Goal: Complete application form: Complete application form

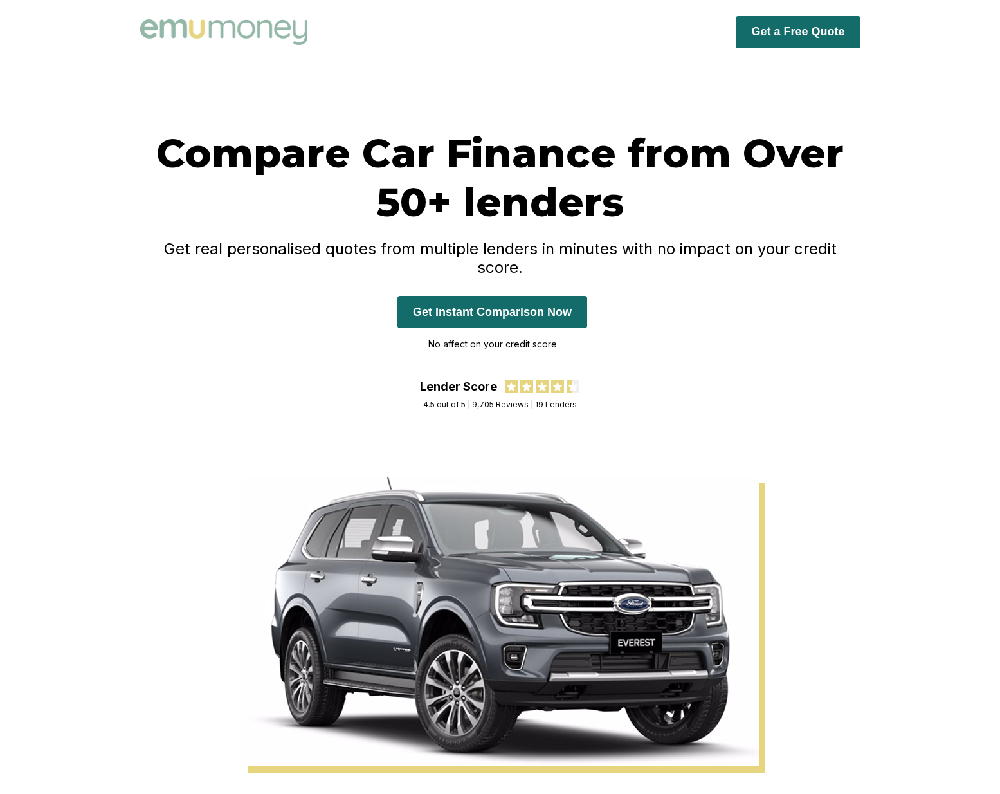
drag, startPoint x: 0, startPoint y: 0, endPoint x: 472, endPoint y: 296, distance: 557.0
click at [472, 296] on button "Get Instant Comparison Now" at bounding box center [492, 312] width 190 height 32
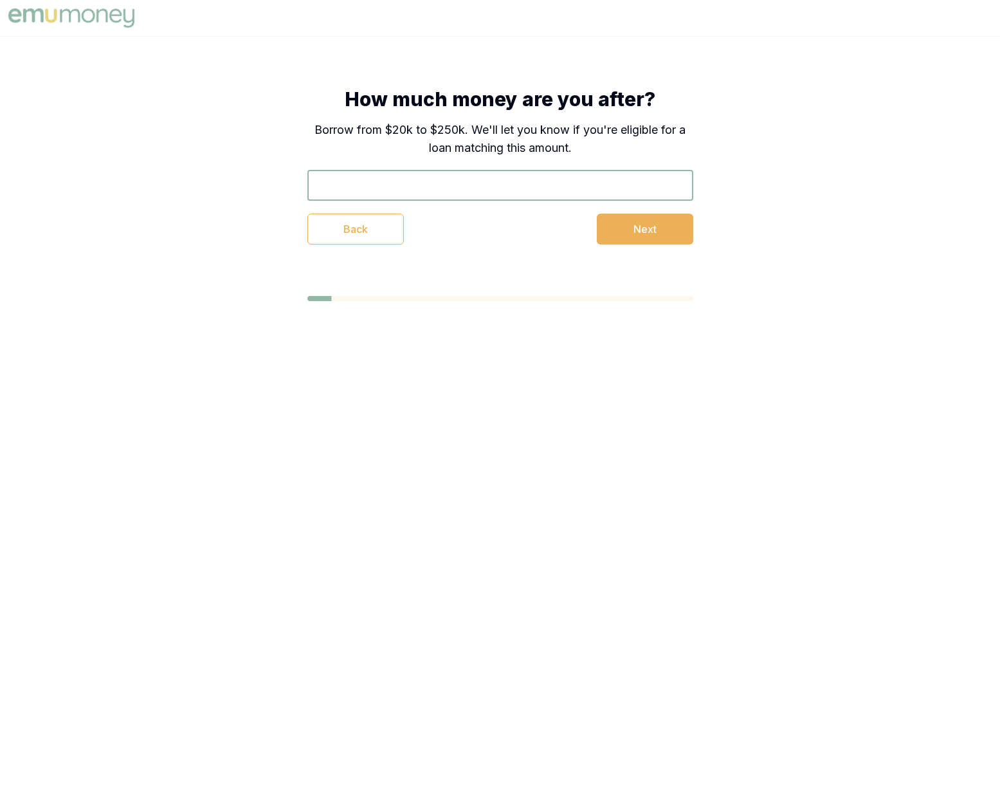
click at [403, 186] on input "text" at bounding box center [500, 185] width 386 height 31
type input "$65,000"
click at [660, 226] on button "Next" at bounding box center [645, 228] width 96 height 31
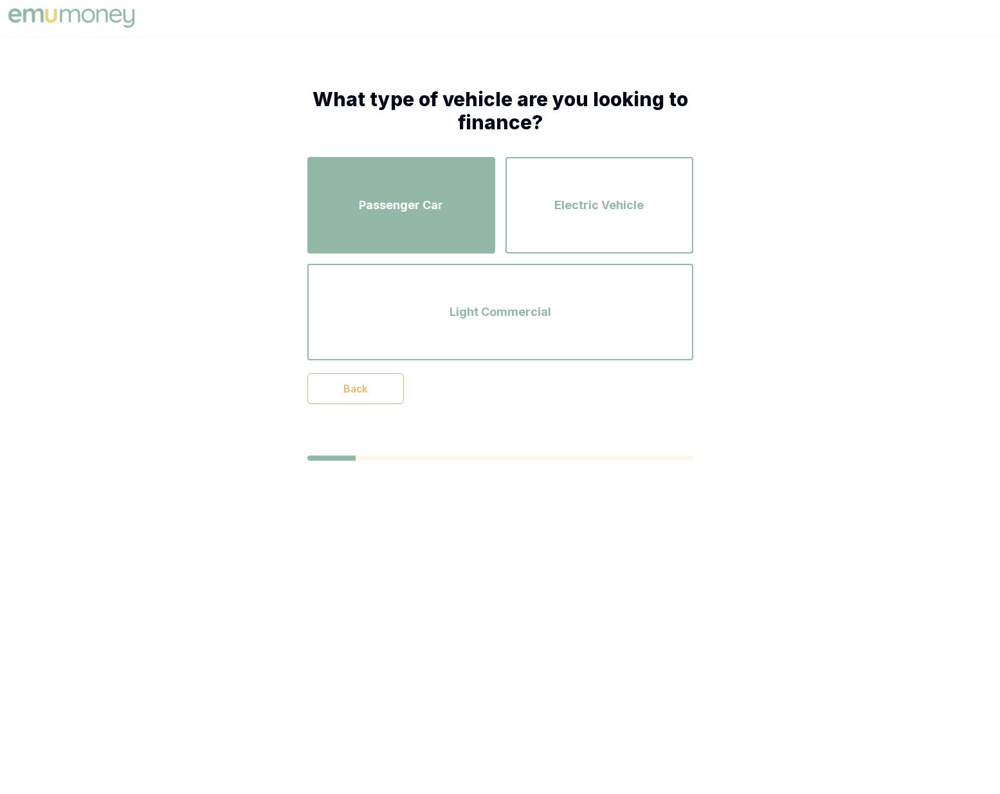
click at [365, 203] on span "Passenger Car" at bounding box center [401, 205] width 84 height 18
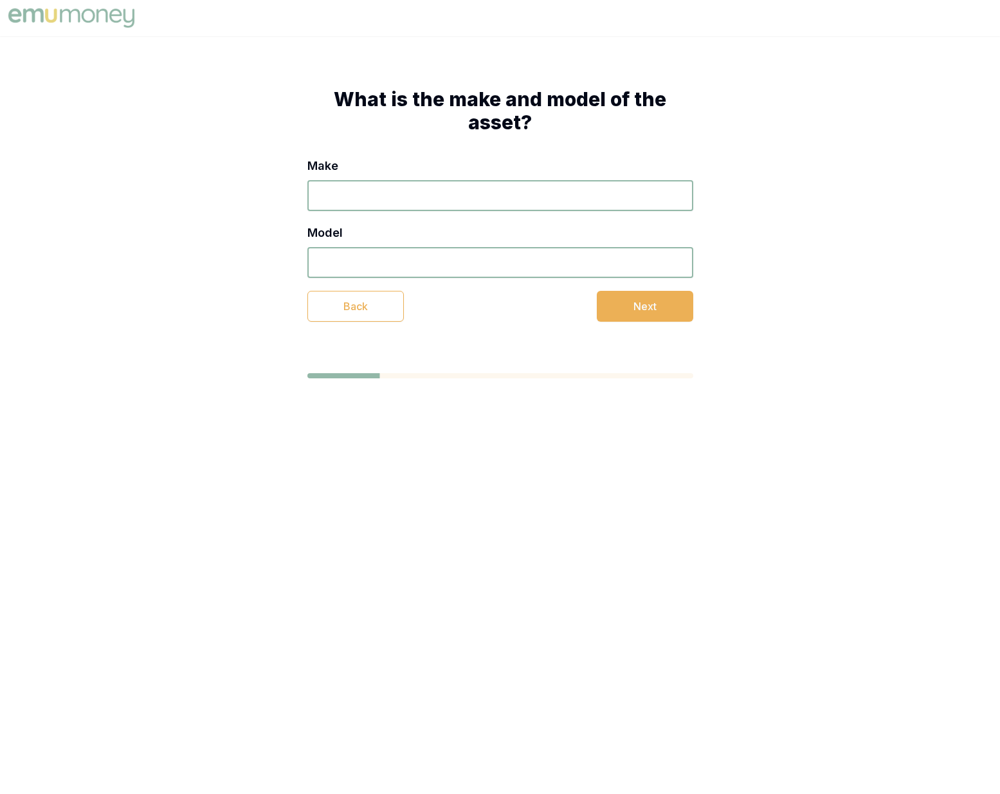
click at [336, 195] on input "Make" at bounding box center [500, 195] width 386 height 31
type input "BMW"
type input "X5"
click at [643, 304] on button "Next" at bounding box center [645, 306] width 96 height 31
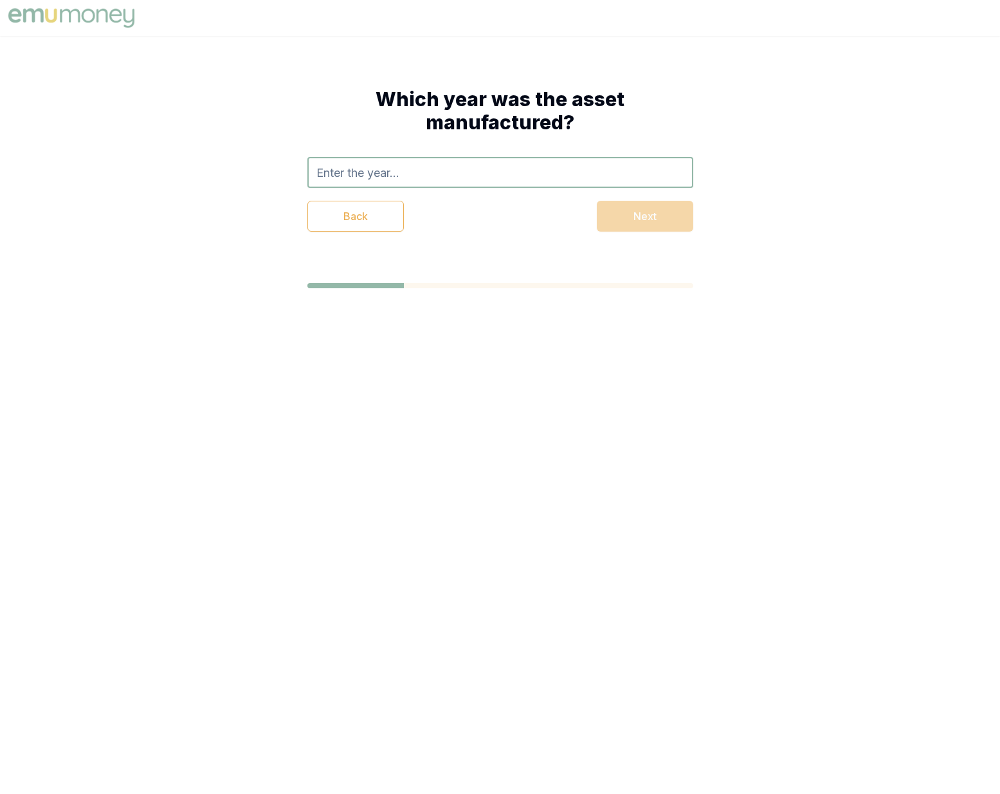
click at [438, 177] on input "text" at bounding box center [500, 172] width 386 height 31
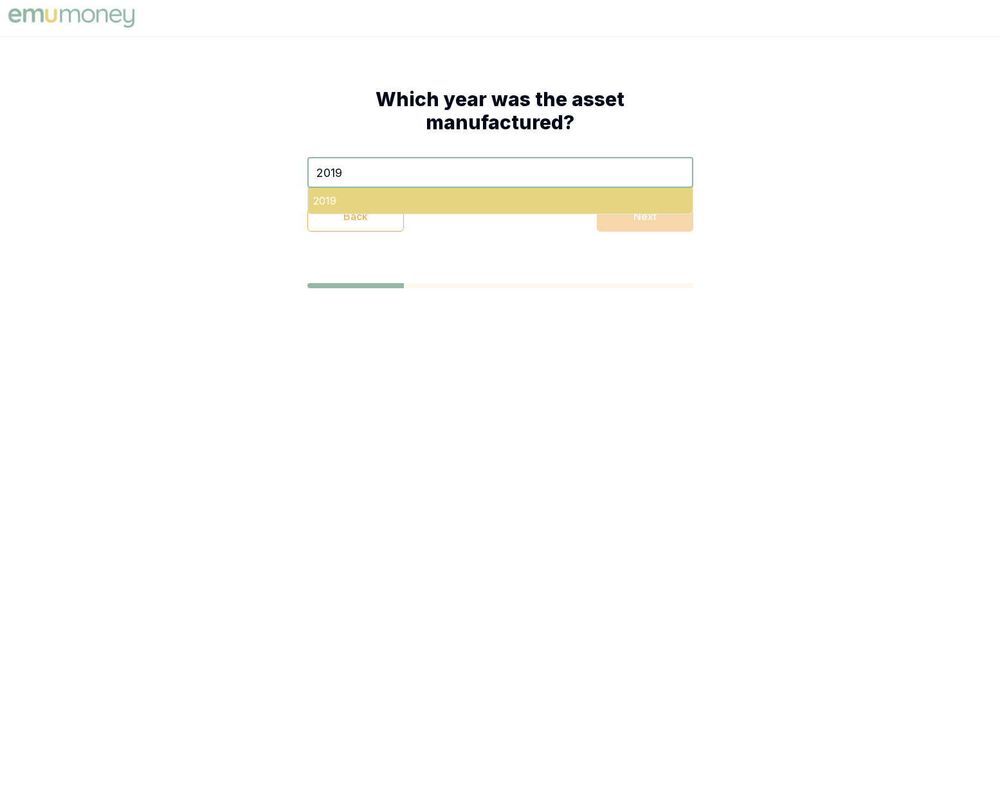
type input "2019"
click at [426, 205] on div "2019" at bounding box center [500, 201] width 385 height 26
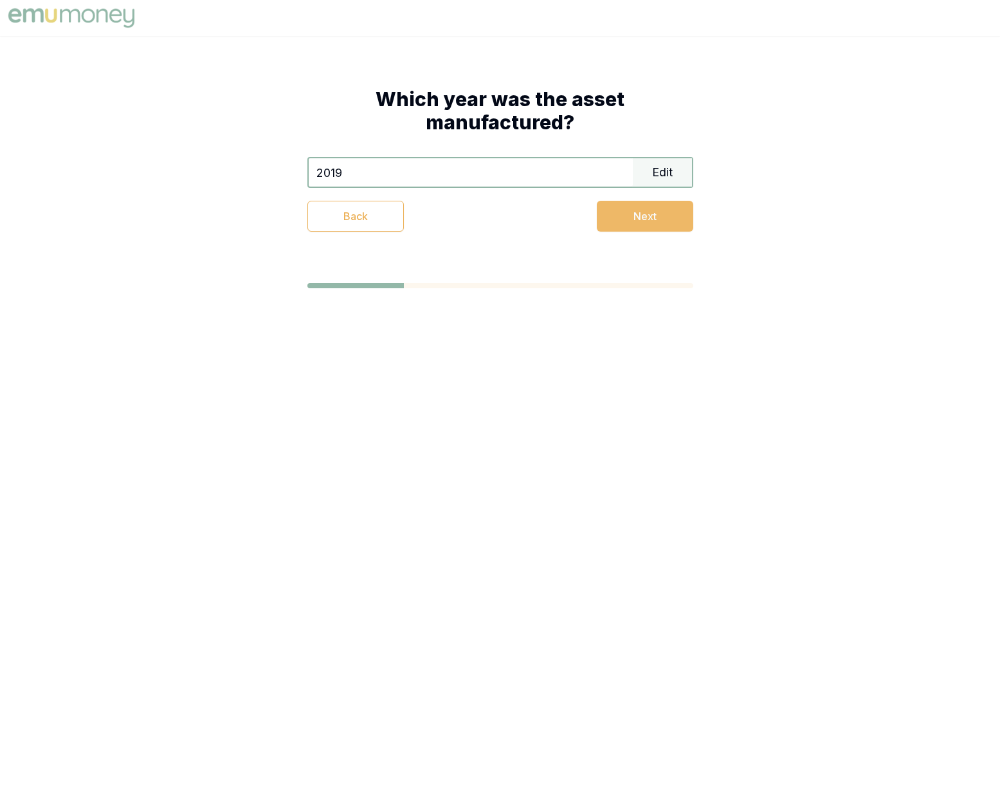
click at [634, 213] on button "Next" at bounding box center [645, 216] width 96 height 31
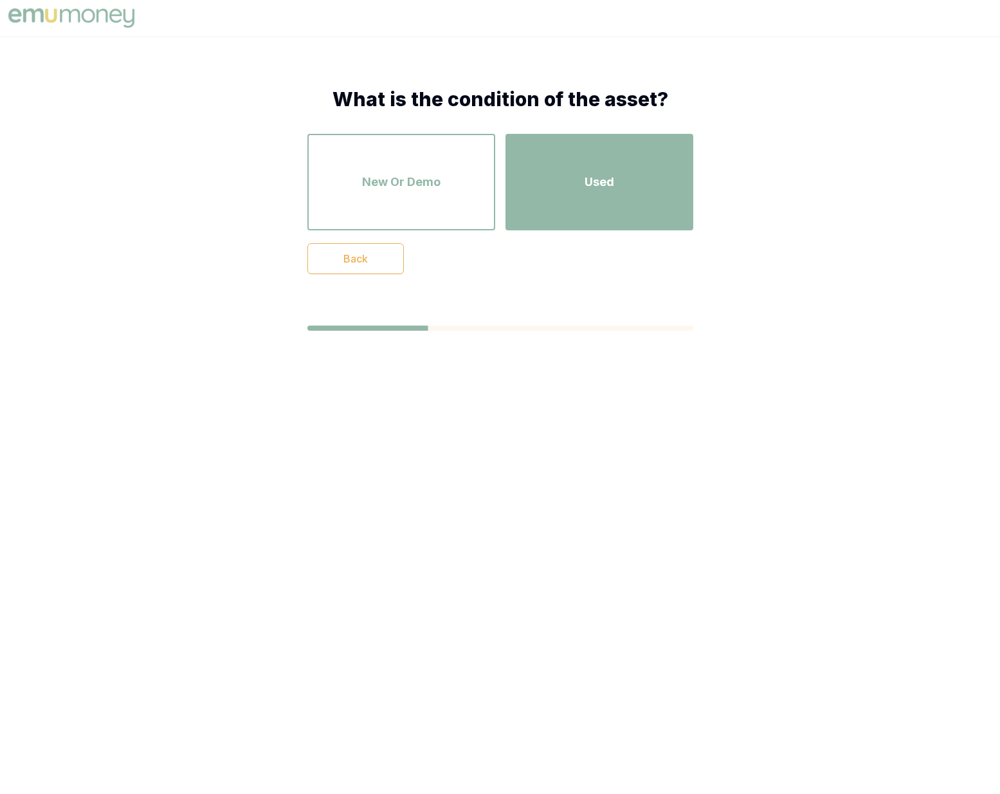
click at [612, 182] on span "Used" at bounding box center [600, 182] width 30 height 18
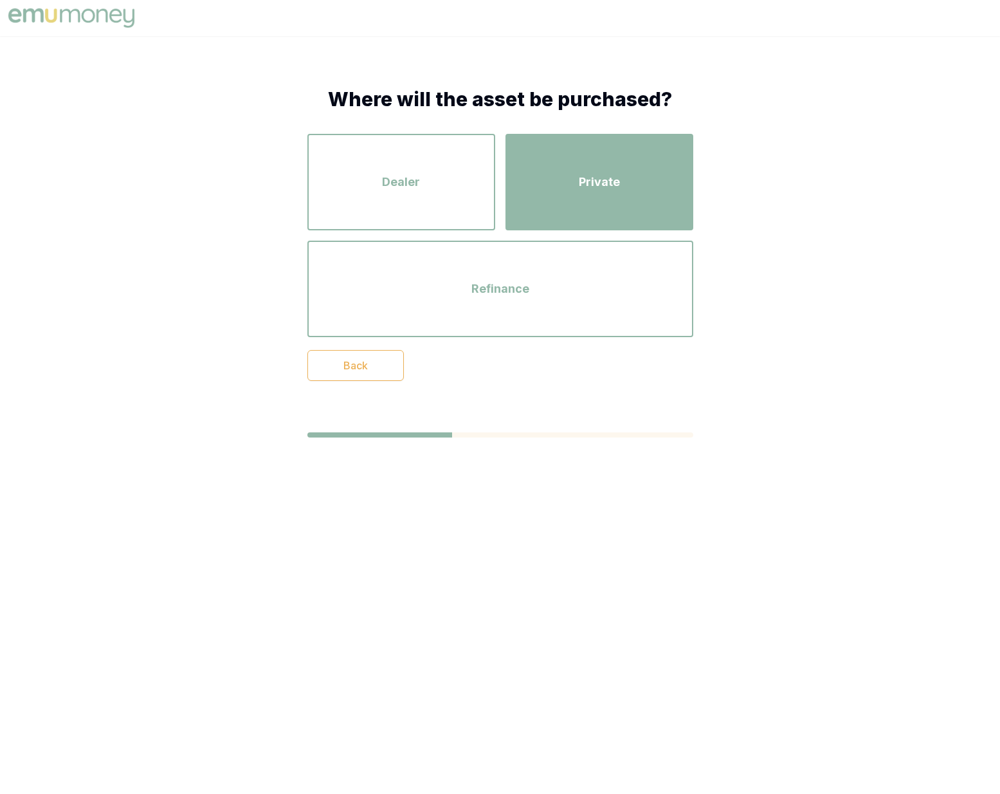
click at [589, 174] on span "Private" at bounding box center [599, 182] width 41 height 18
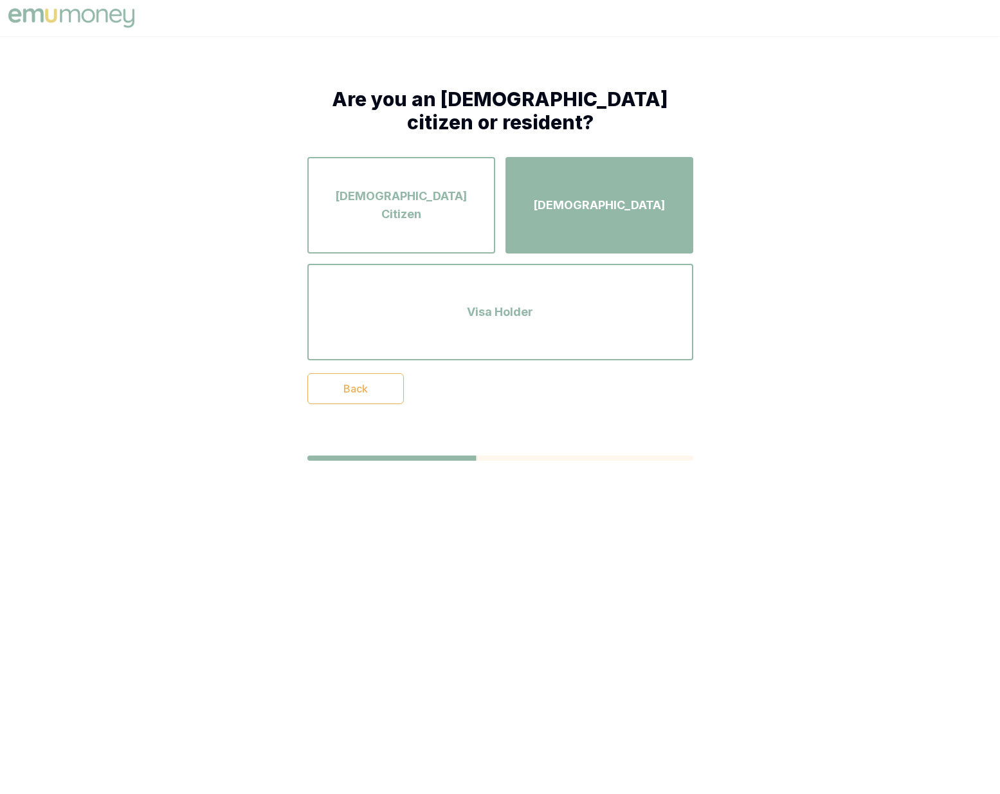
click at [594, 198] on span "[DEMOGRAPHIC_DATA]" at bounding box center [599, 205] width 132 height 18
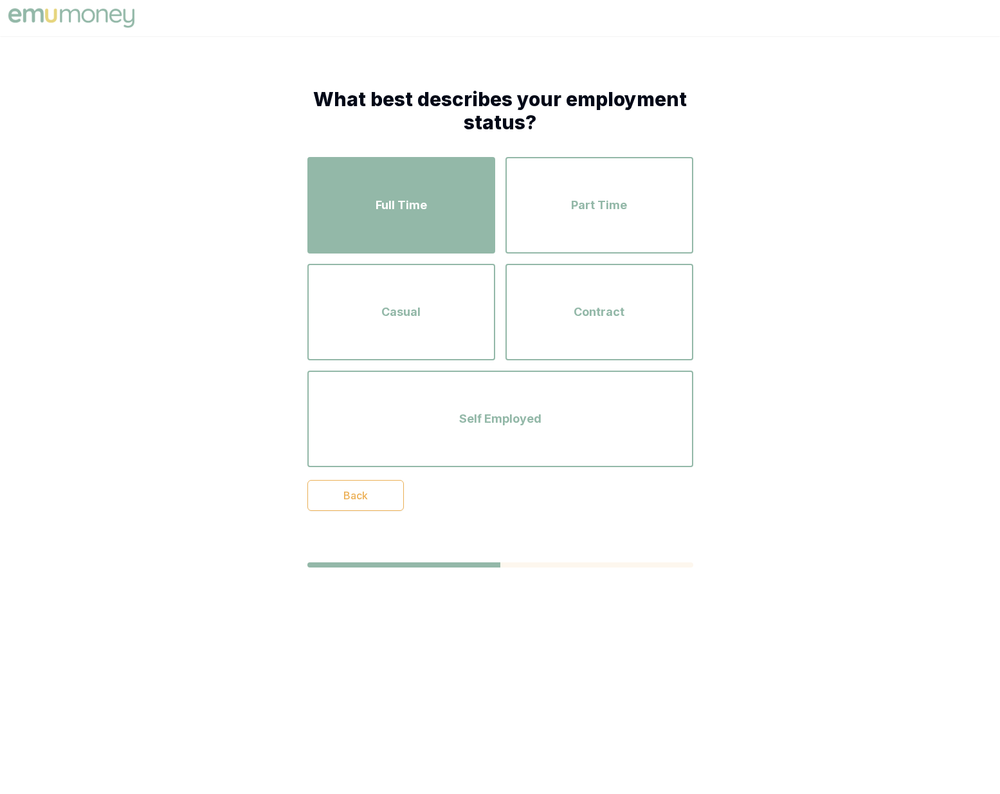
click at [408, 192] on div "Full Time" at bounding box center [401, 204] width 165 height 73
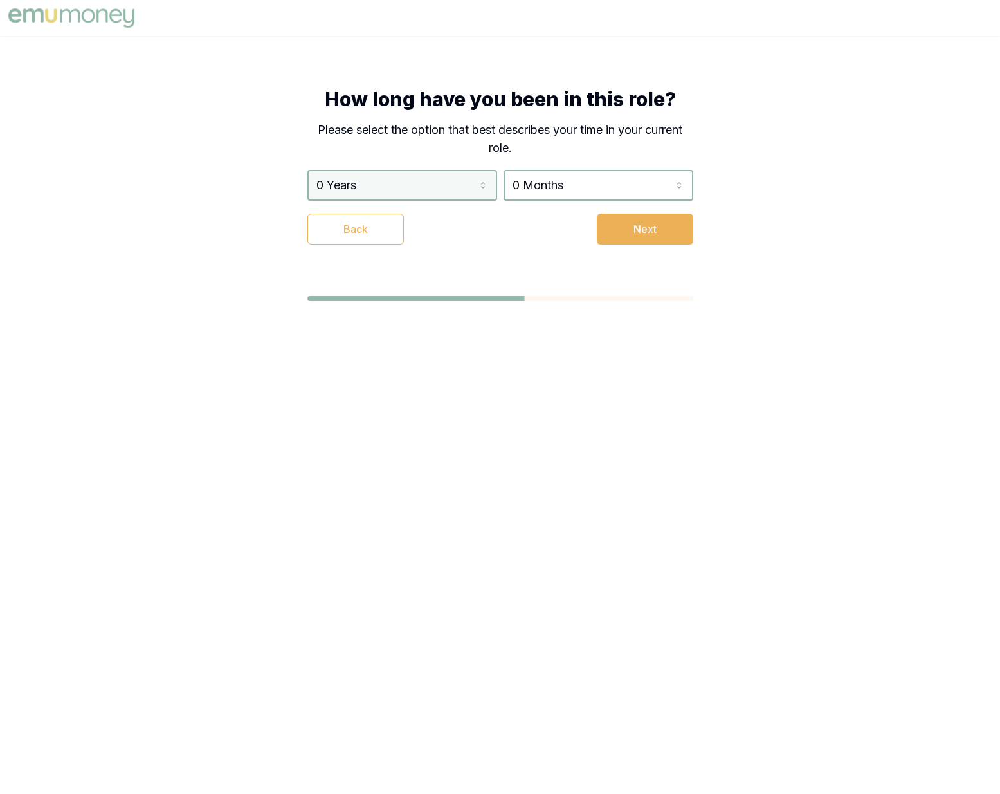
click at [364, 185] on html "How long have you been in this role? Please select the option that best describ…" at bounding box center [500, 397] width 1000 height 794
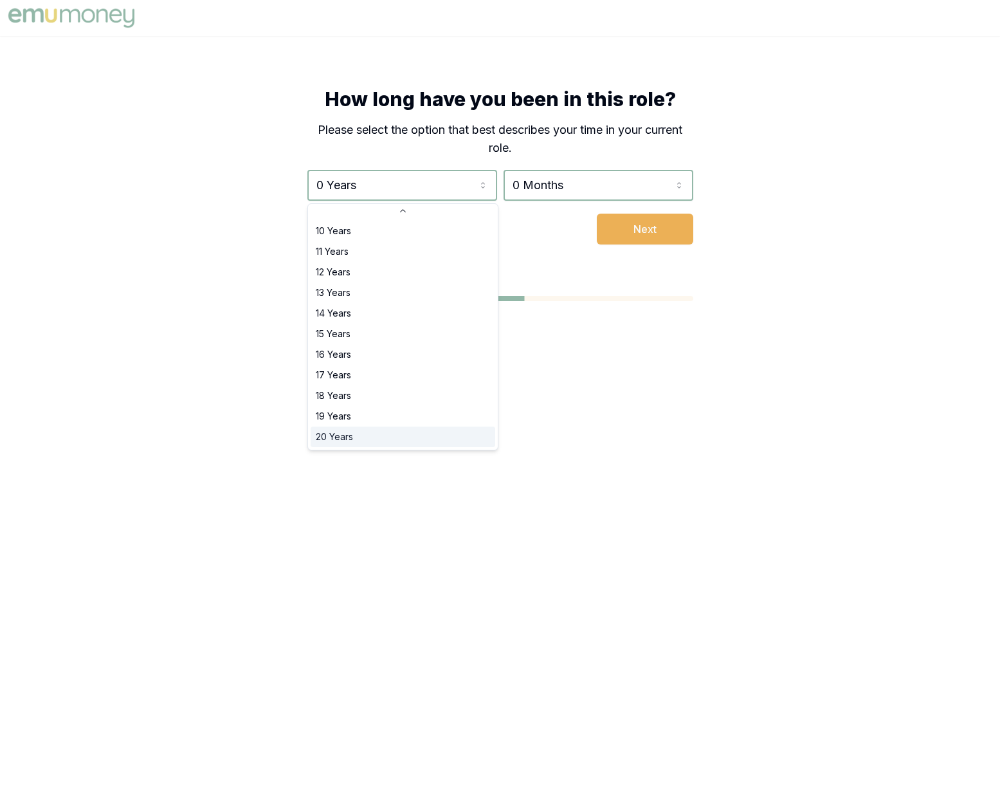
scroll to position [206, 0]
select select "18"
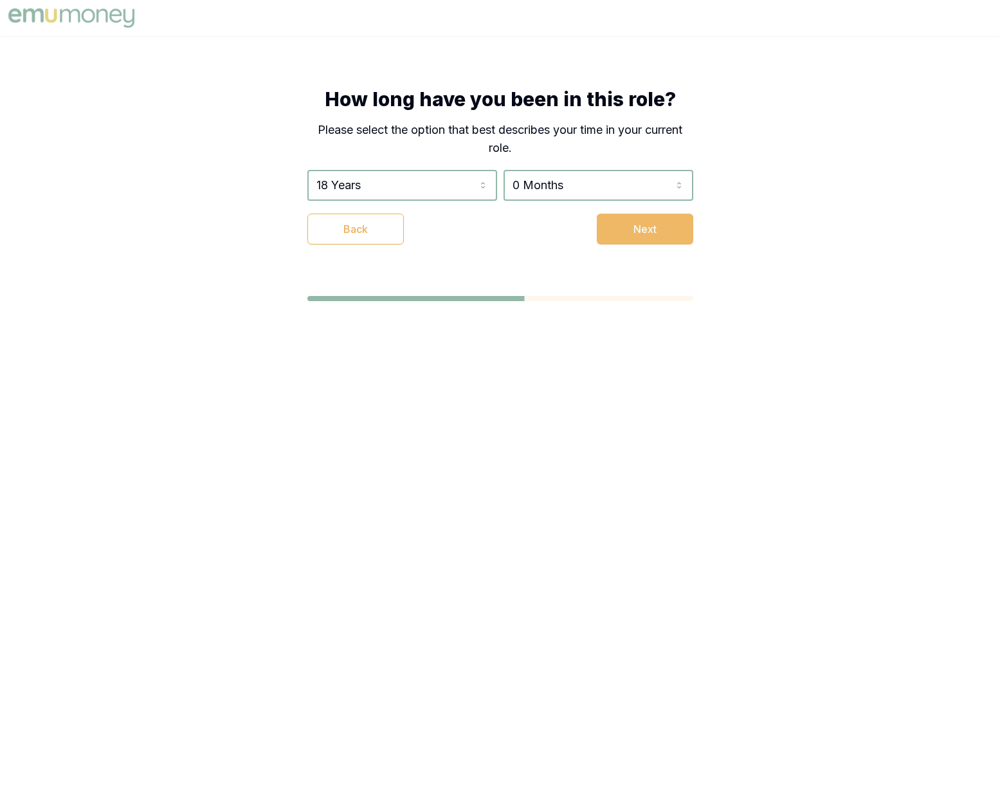
click at [646, 230] on button "Next" at bounding box center [645, 228] width 96 height 31
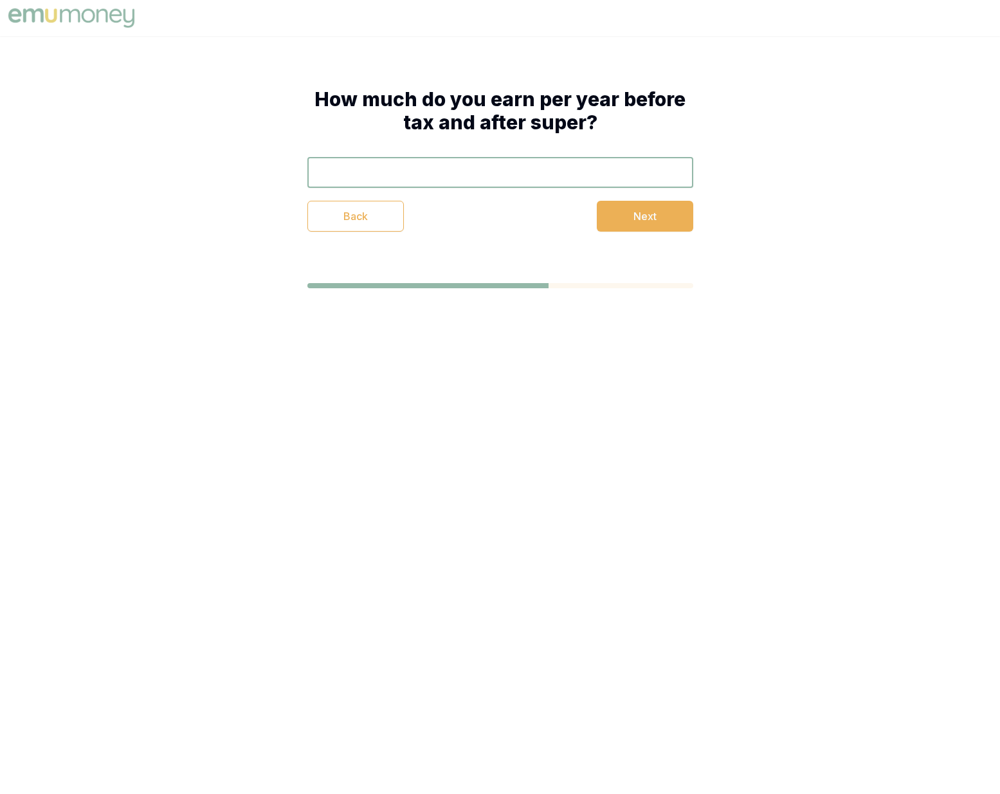
click at [540, 168] on input "text" at bounding box center [500, 172] width 386 height 31
type input "$184,000"
click at [651, 215] on button "Next" at bounding box center [645, 216] width 96 height 31
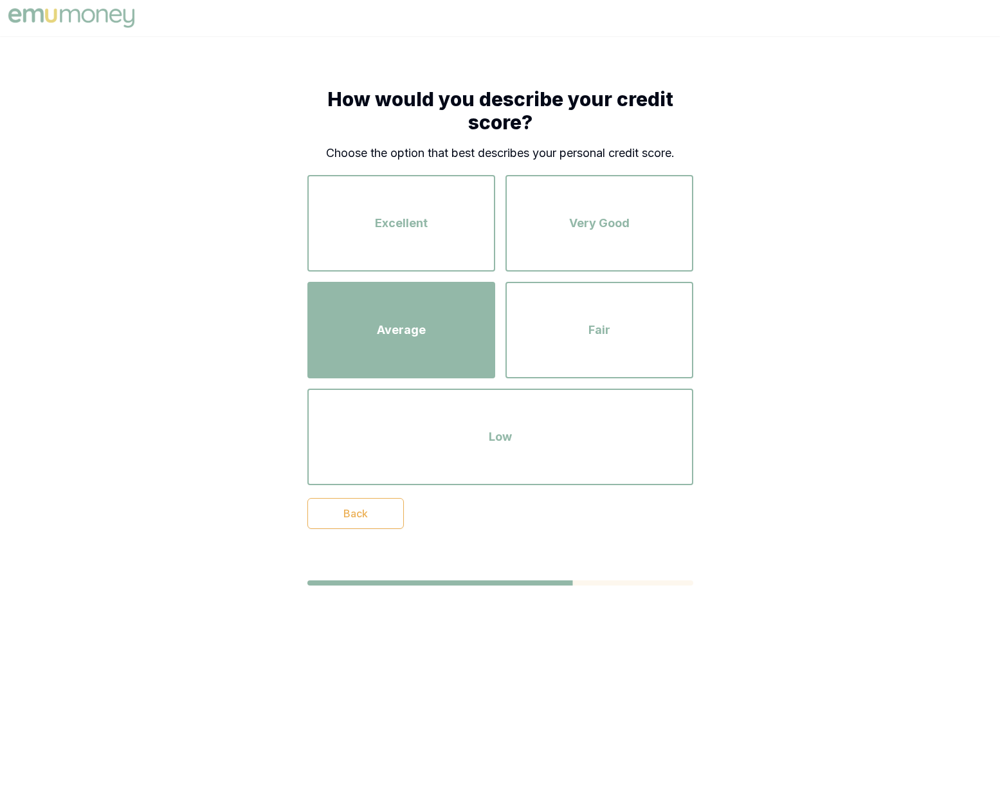
click at [448, 313] on div "Average" at bounding box center [401, 329] width 165 height 73
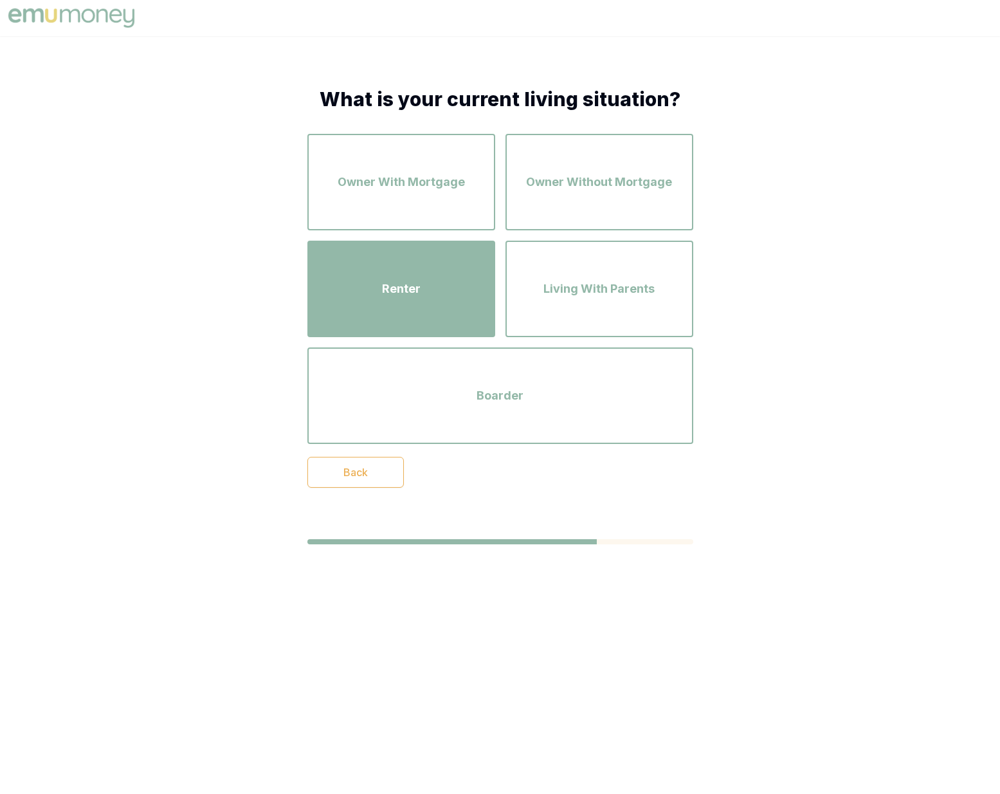
click at [440, 268] on div "Renter" at bounding box center [401, 288] width 165 height 73
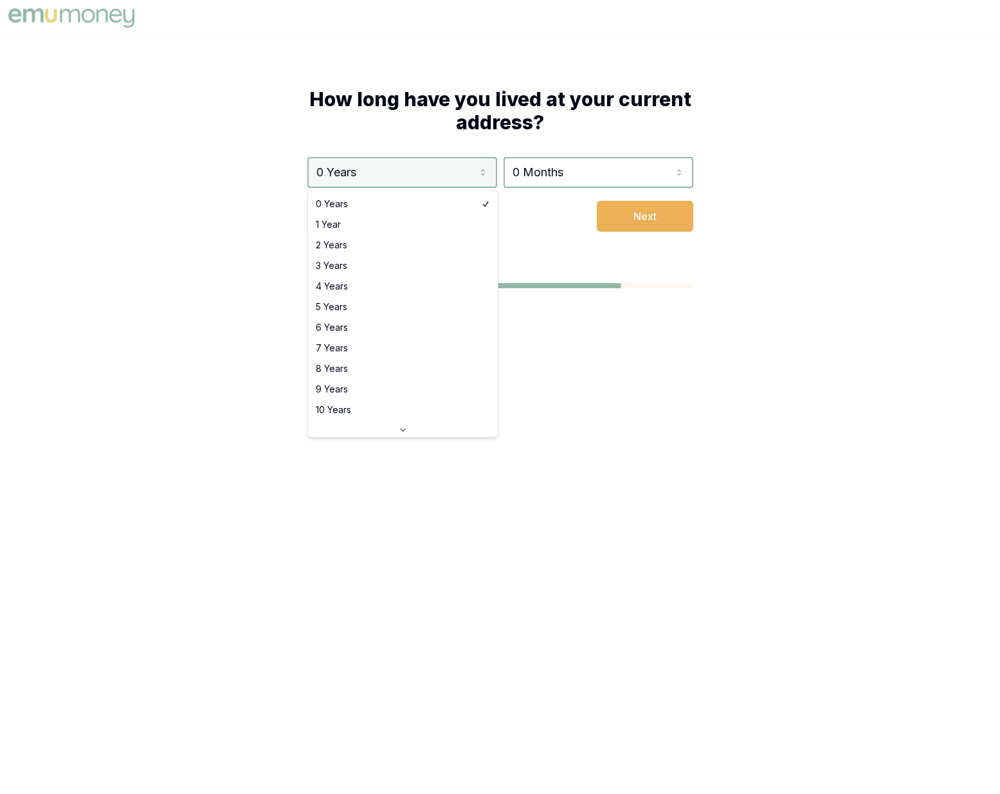
click at [392, 170] on html "How long have you lived at your current address? 0 Years 0 Years 1 Year 2 Years…" at bounding box center [500, 397] width 1000 height 794
select select "3"
drag, startPoint x: 327, startPoint y: 268, endPoint x: 358, endPoint y: 270, distance: 30.3
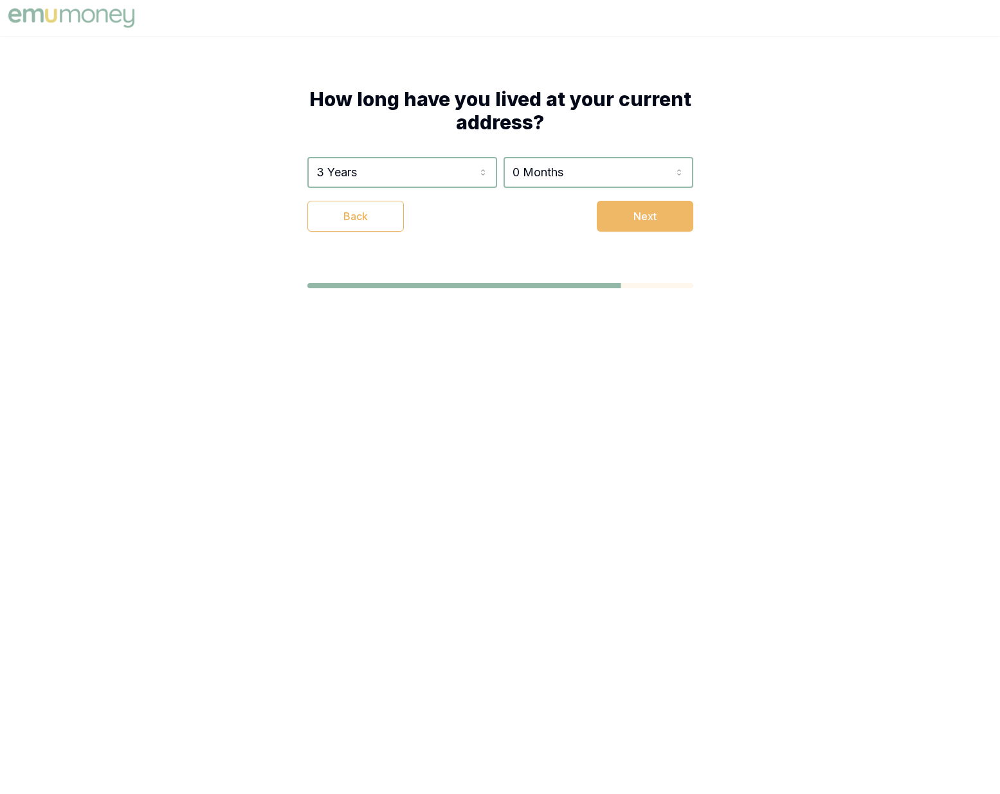
click at [663, 213] on button "Next" at bounding box center [645, 216] width 96 height 31
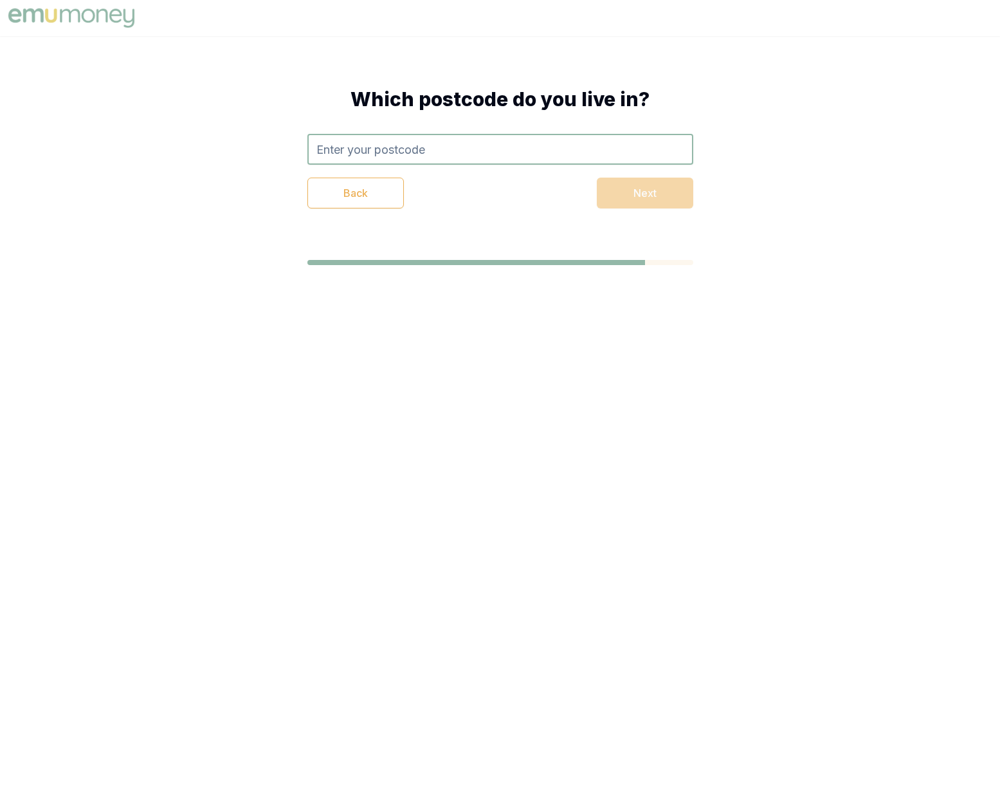
click at [473, 141] on input "text" at bounding box center [500, 149] width 386 height 31
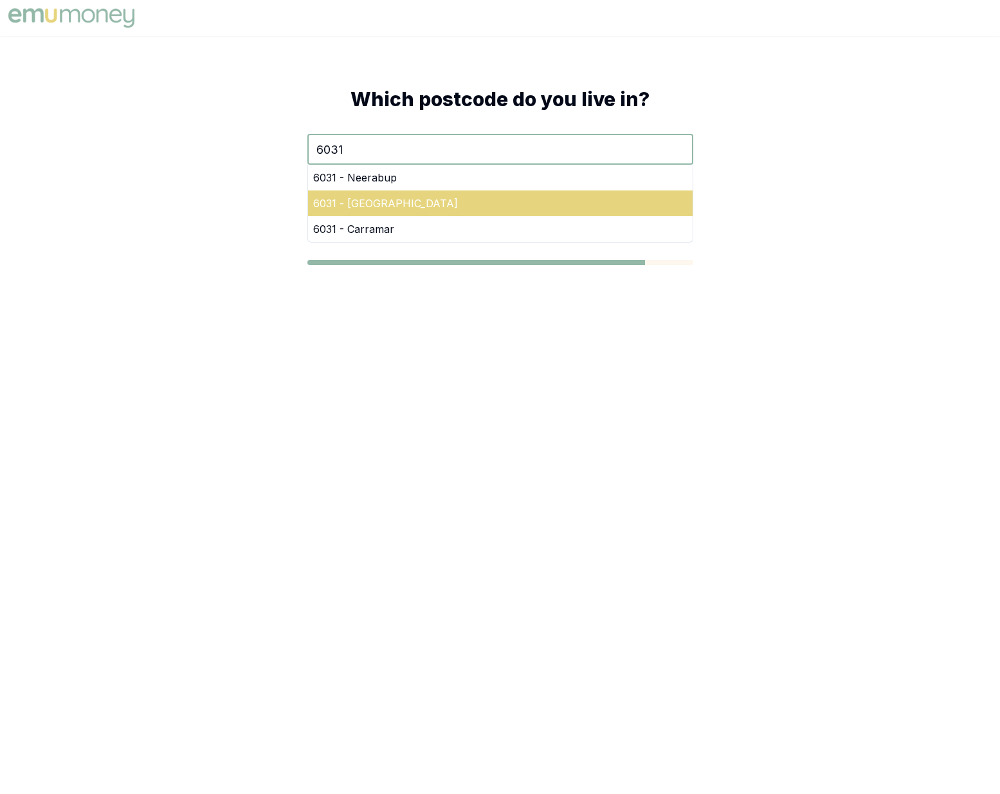
type input "6031"
click at [383, 198] on div "6031 - [GEOGRAPHIC_DATA]" at bounding box center [500, 203] width 385 height 26
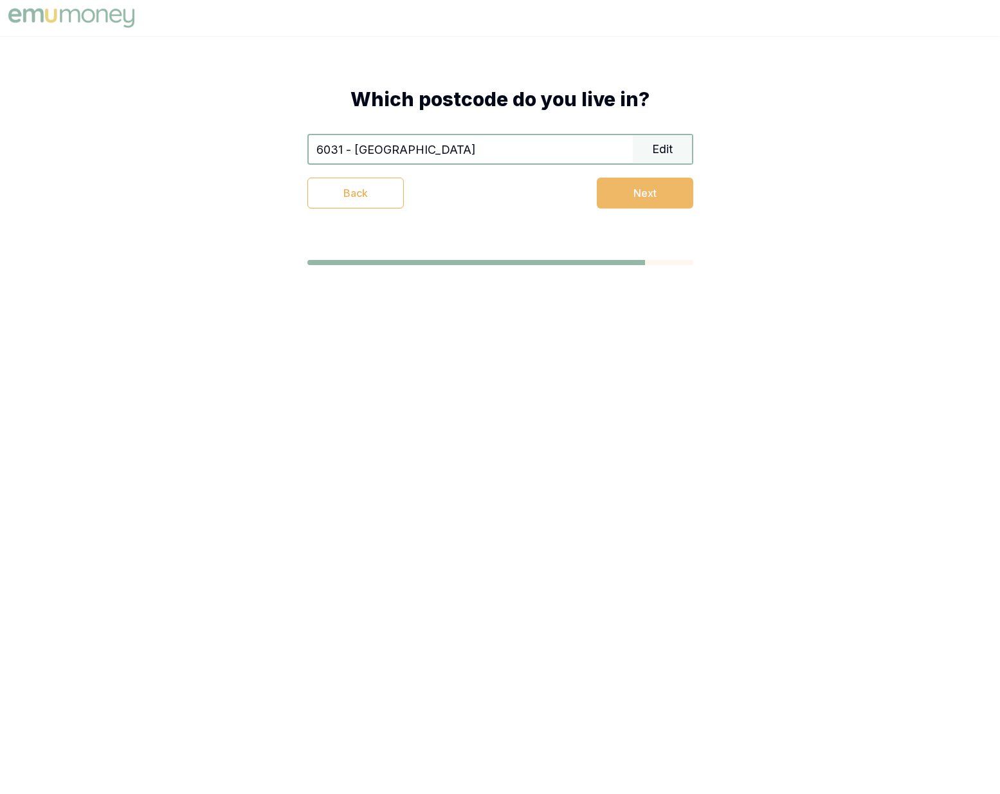
click at [628, 185] on button "Next" at bounding box center [645, 192] width 96 height 31
